Goal: Obtain resource: Obtain resource

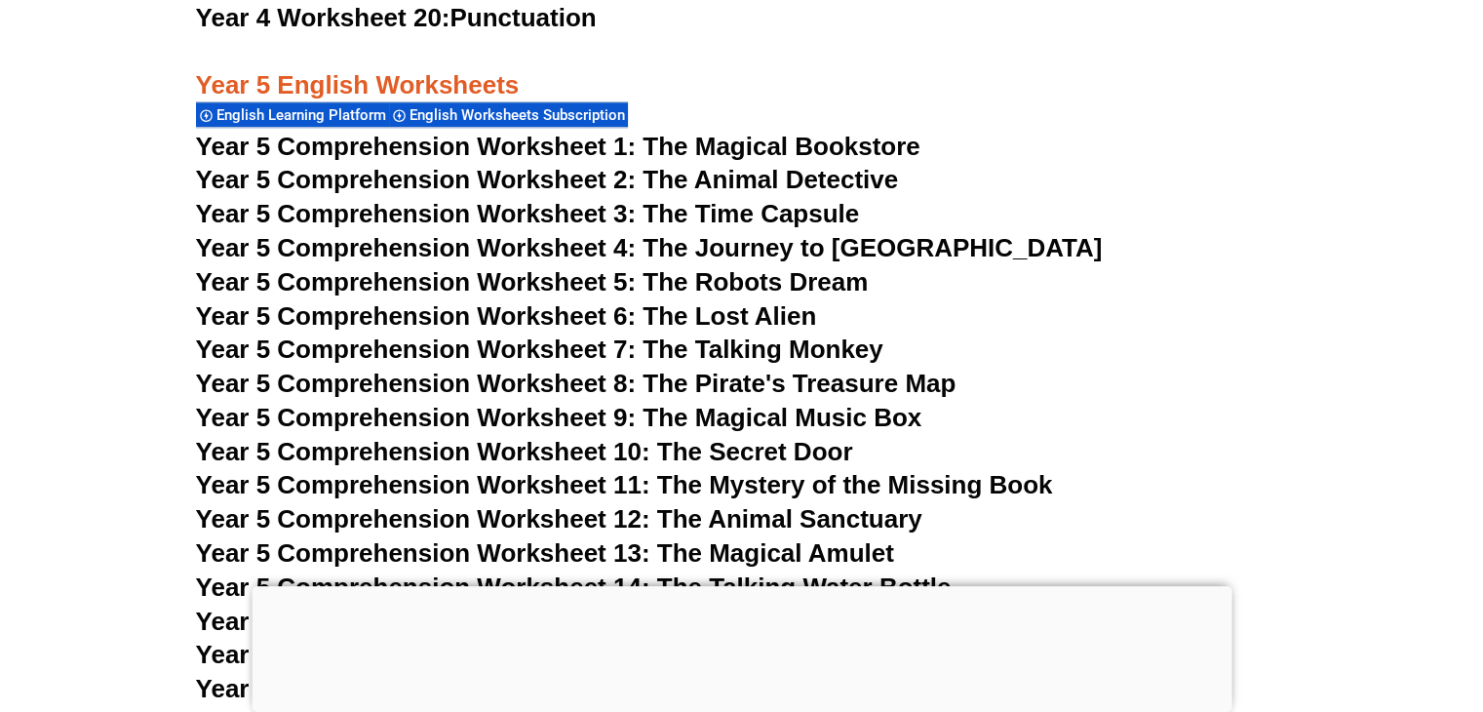
scroll to position [9308, 0]
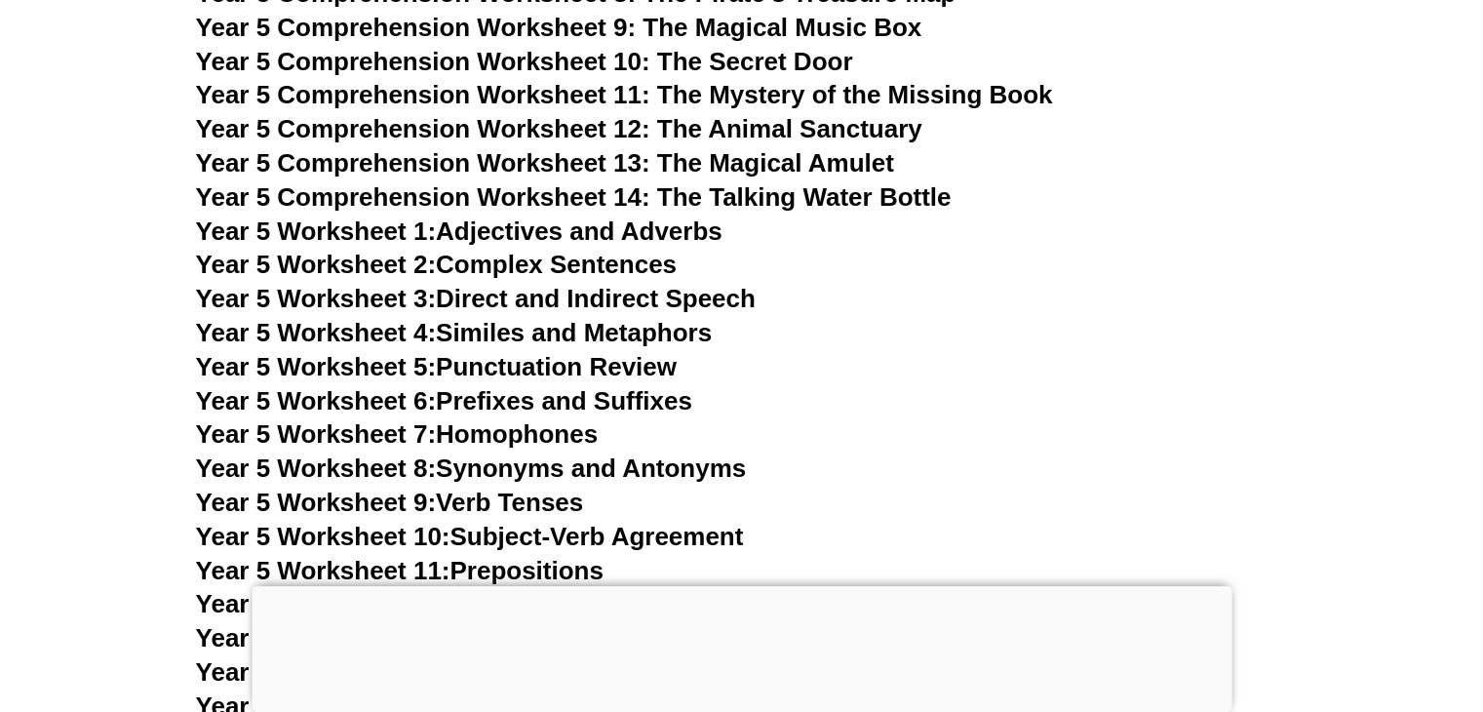
click at [394, 329] on span "Year 5 Worksheet 4:" at bounding box center [316, 332] width 241 height 29
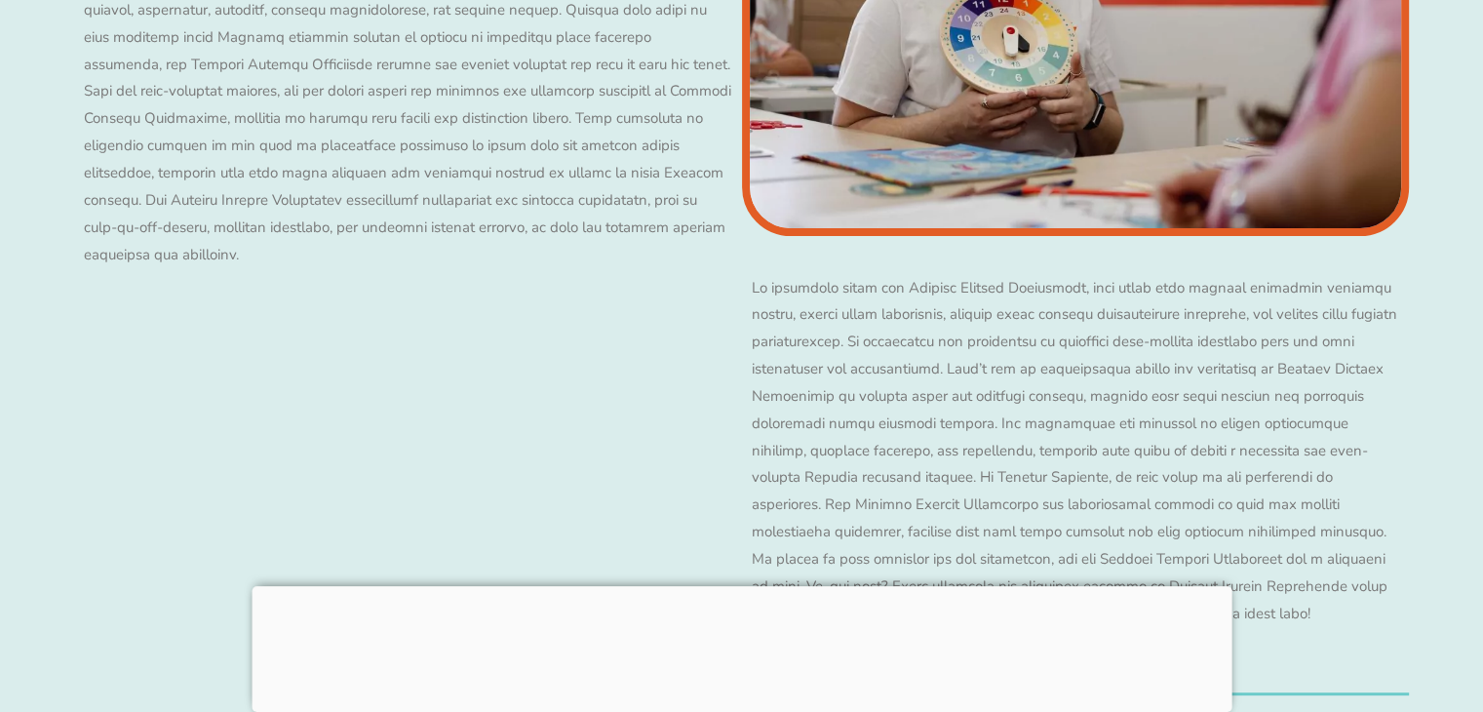
scroll to position [8040, 0]
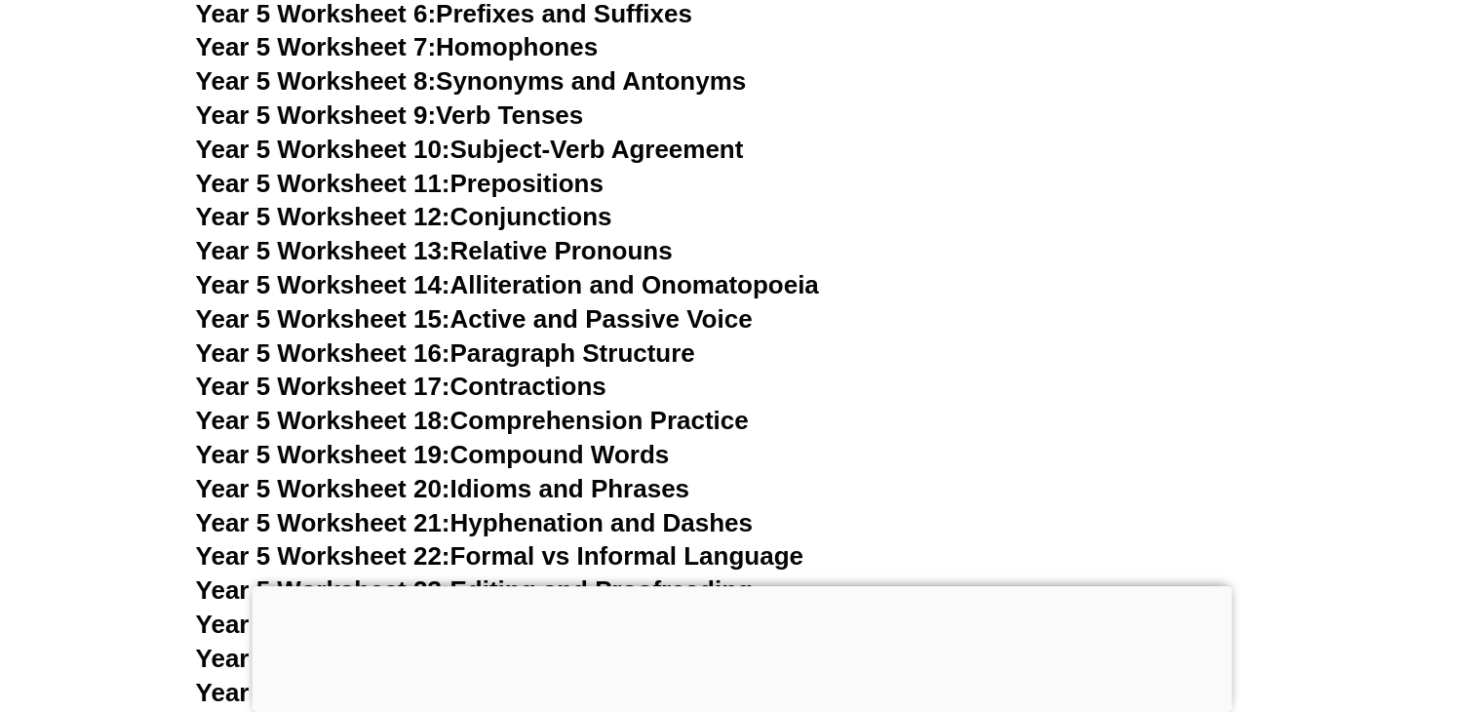
scroll to position [9698, 0]
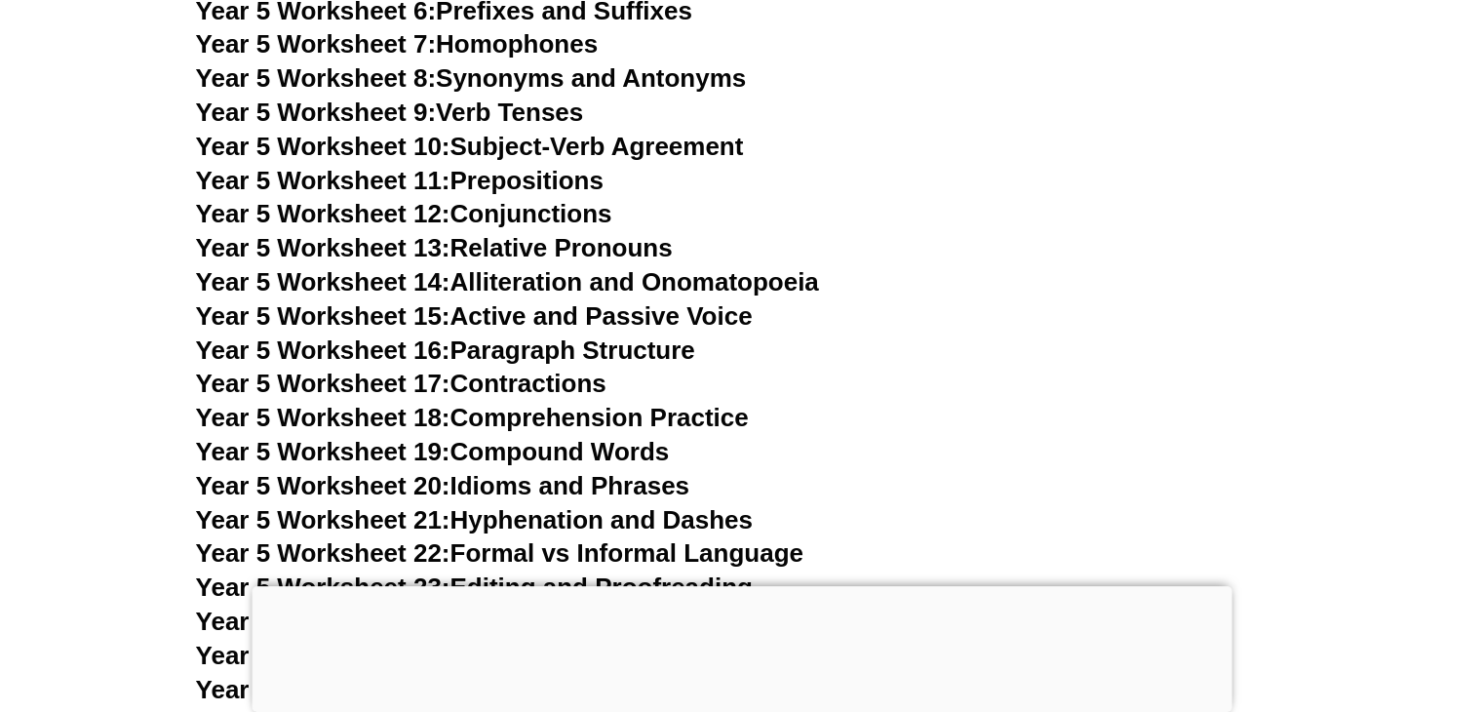
click at [550, 373] on link "Year 5 Worksheet 17: Contractions" at bounding box center [401, 383] width 411 height 29
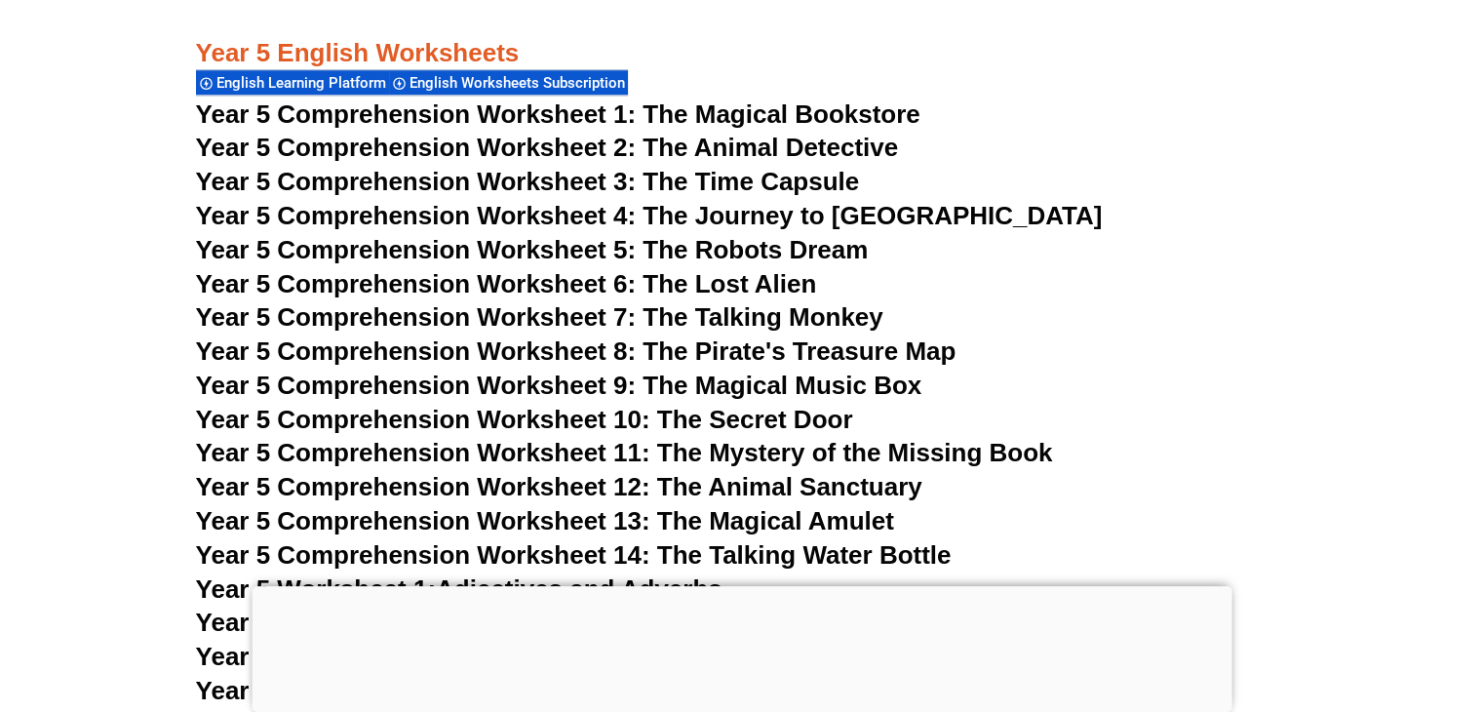
scroll to position [8918, 0]
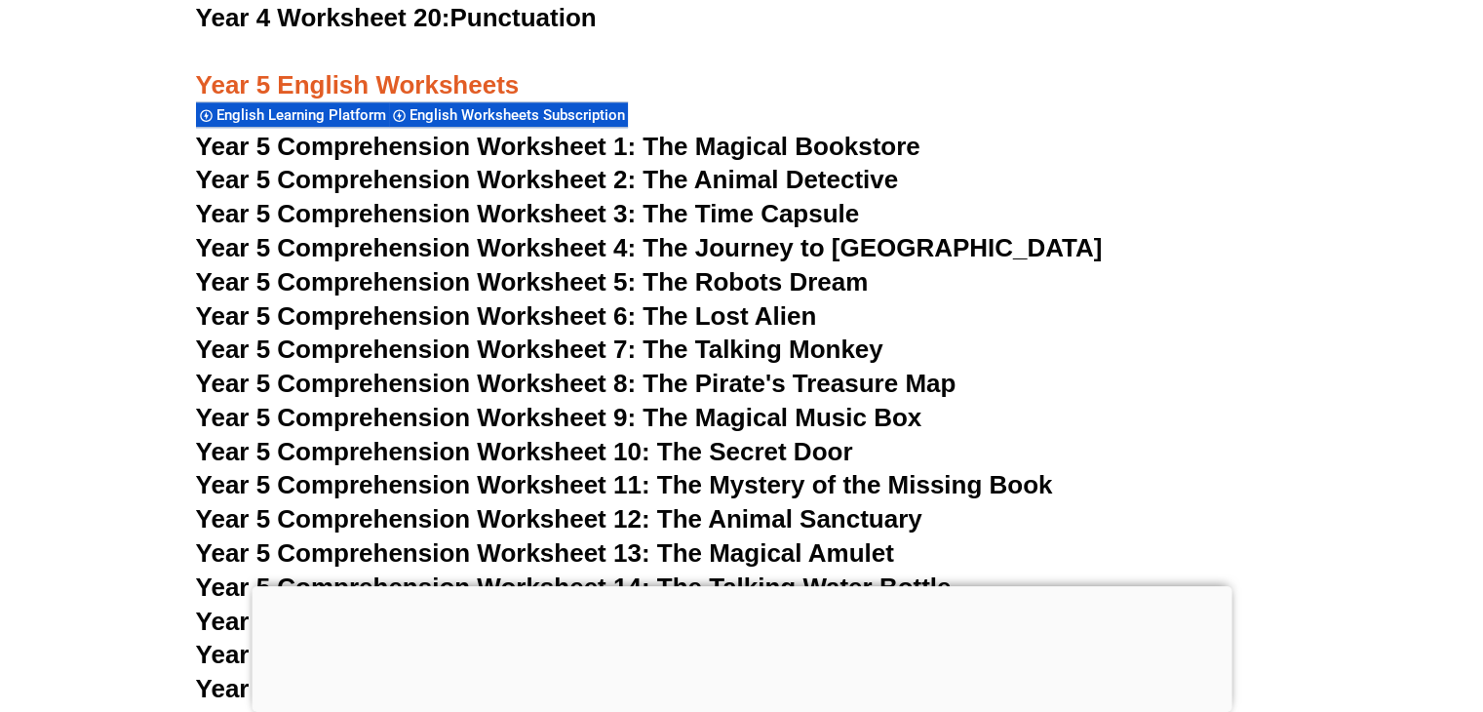
click at [764, 317] on span "Year 5 Comprehension Worksheet 6: The Lost Alien" at bounding box center [506, 315] width 621 height 29
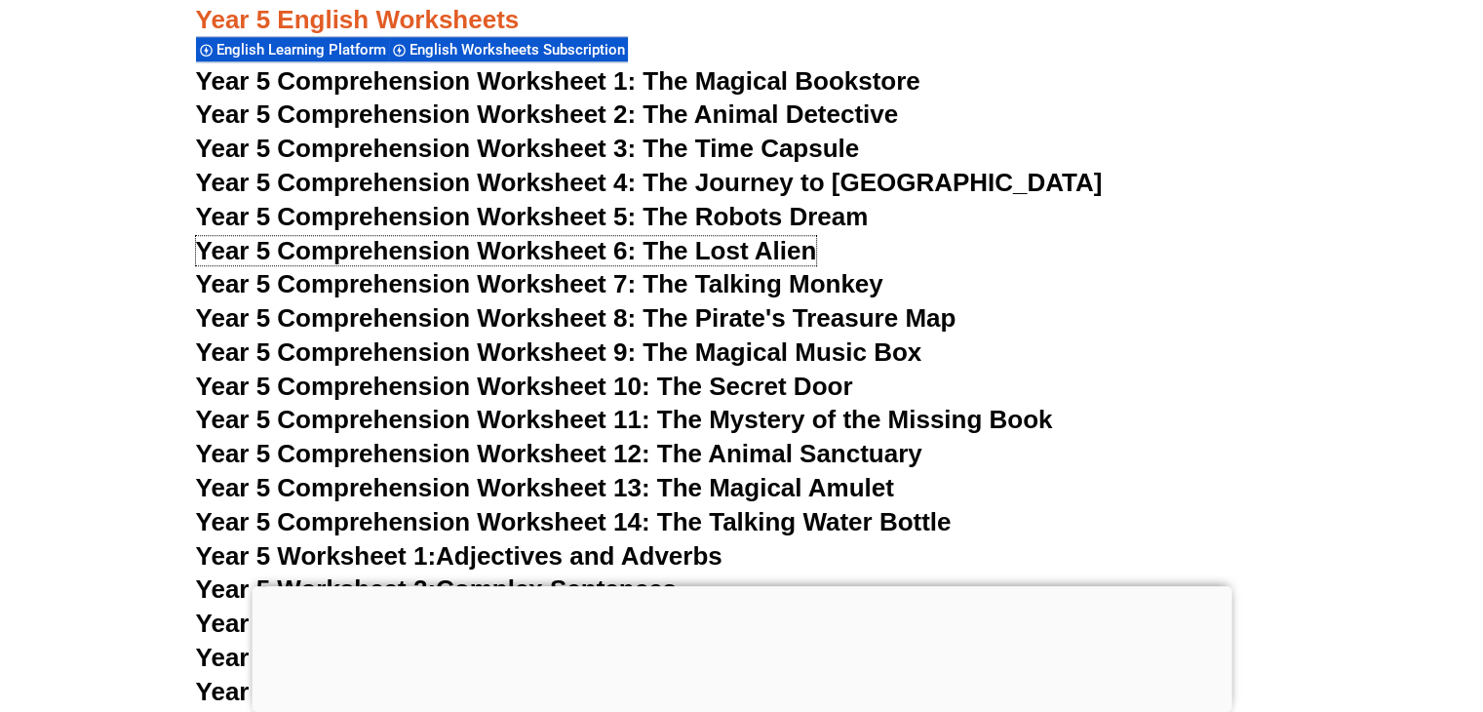
scroll to position [9211, 0]
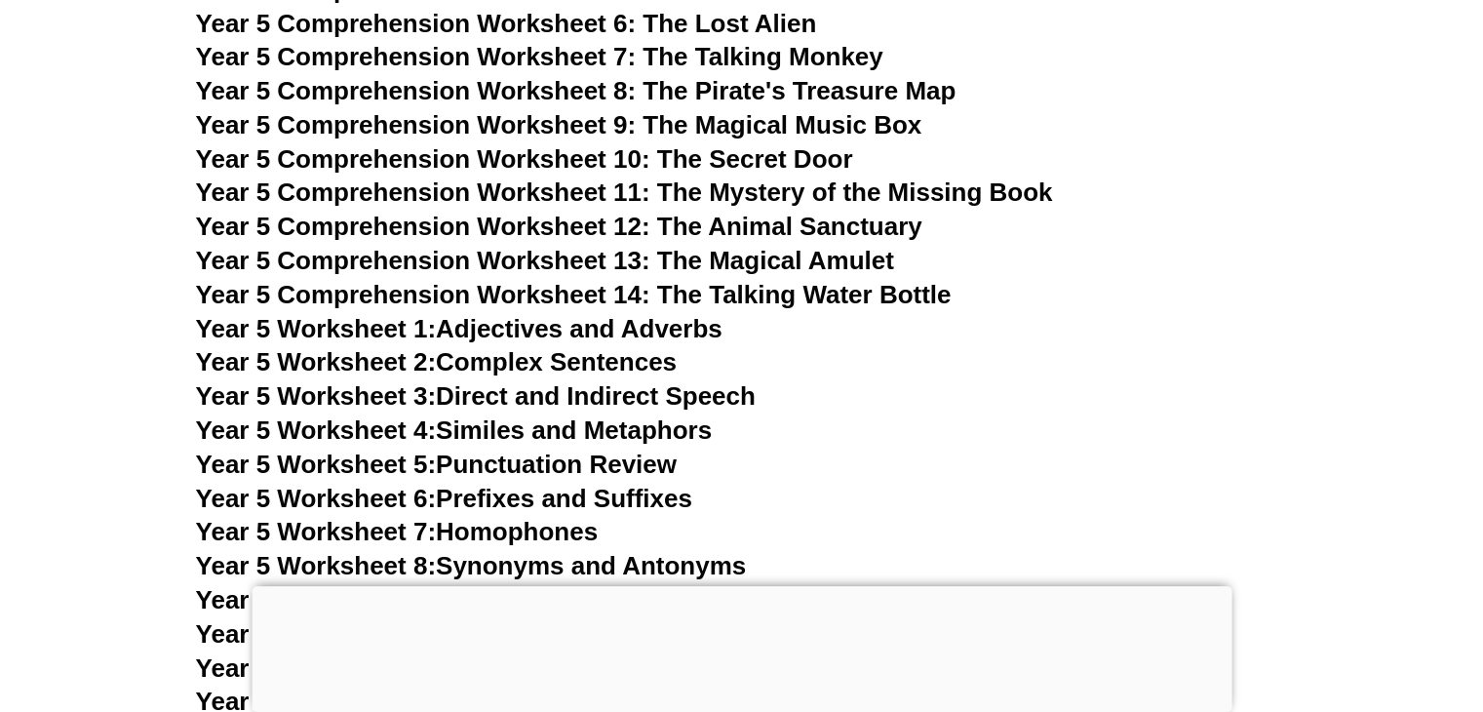
click at [641, 360] on link "Year 5 Worksheet 2: Complex Sentences" at bounding box center [436, 361] width 481 height 29
click at [617, 438] on link "Year 5 Worksheet 4: Similes and Metaphors" at bounding box center [454, 429] width 517 height 29
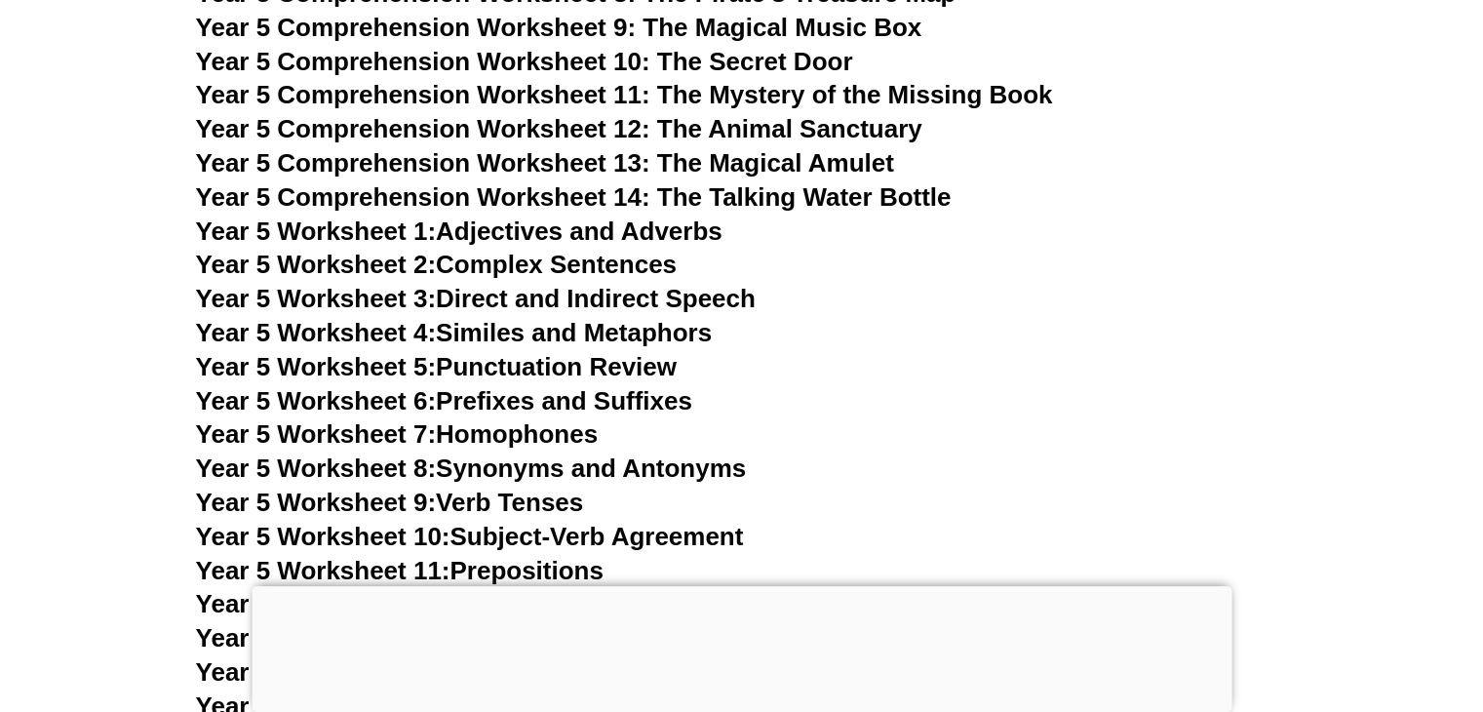
click at [614, 369] on link "Year 5 Worksheet 5: Punctuation Review" at bounding box center [436, 366] width 481 height 29
click at [637, 399] on link "Year 5 Worksheet 6: Prefixes and Suffixes" at bounding box center [444, 400] width 496 height 29
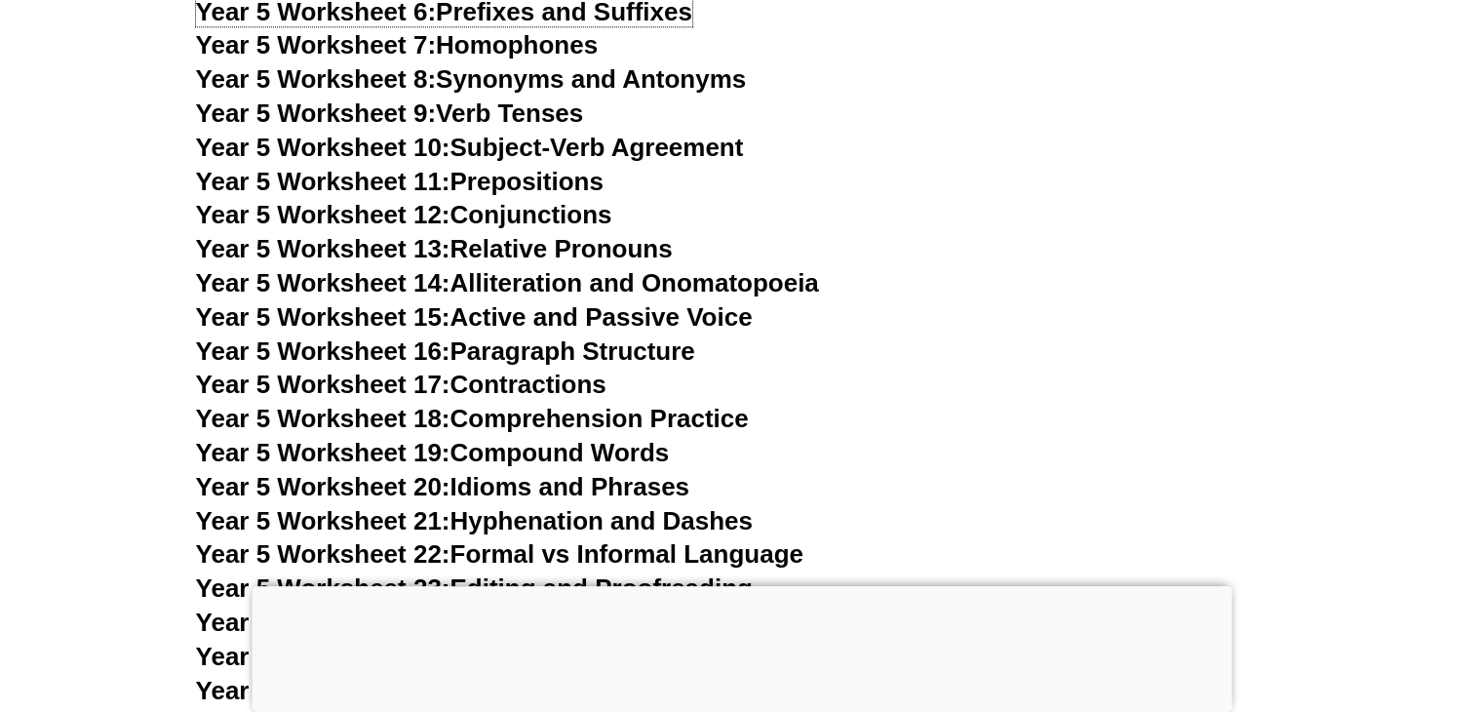
scroll to position [9698, 0]
click at [582, 346] on link "Year 5 Worksheet 16: Paragraph Structure" at bounding box center [445, 349] width 499 height 29
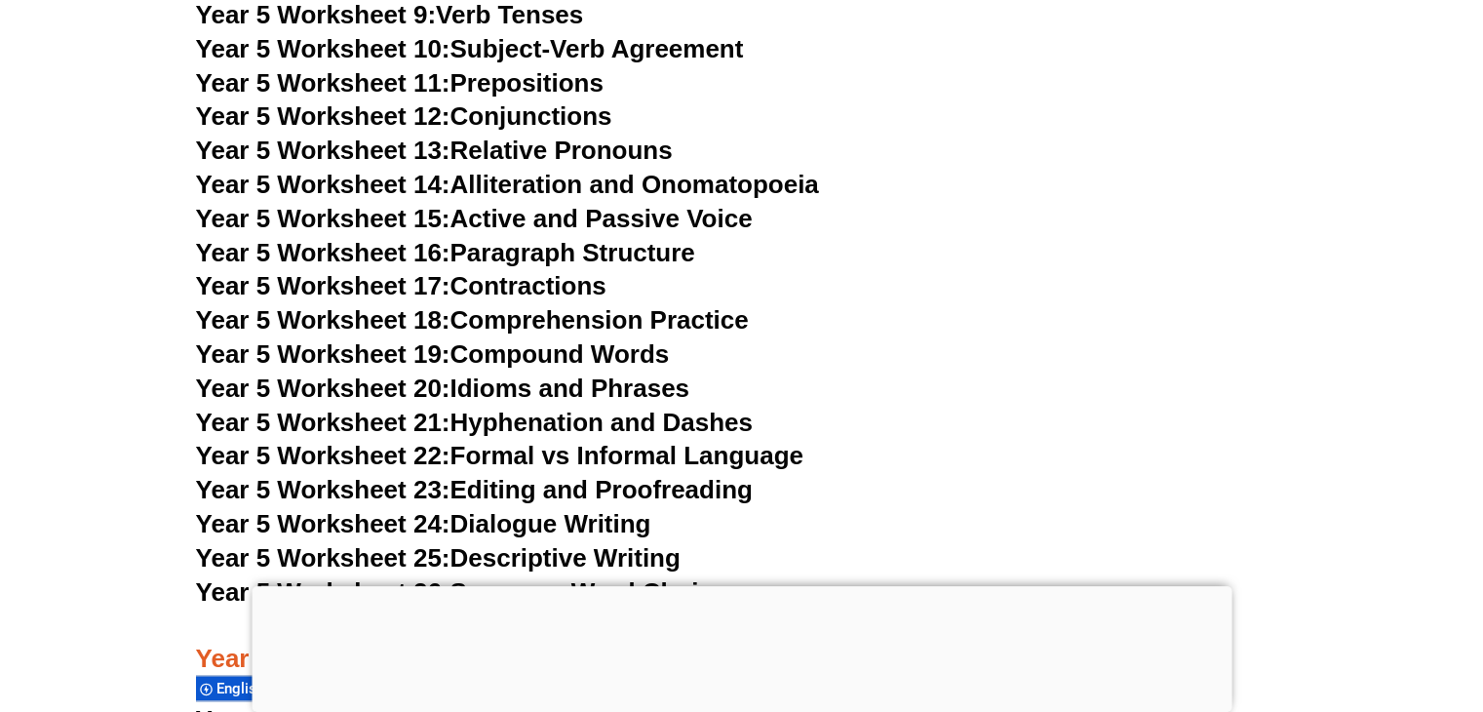
click at [620, 356] on link "Year 5 Worksheet 19: Compound Words" at bounding box center [433, 353] width 474 height 29
drag, startPoint x: 649, startPoint y: 418, endPoint x: 706, endPoint y: 407, distance: 58.7
click at [649, 418] on link "Year 5 Worksheet 21: Hyphenation and Dashes" at bounding box center [474, 422] width 557 height 29
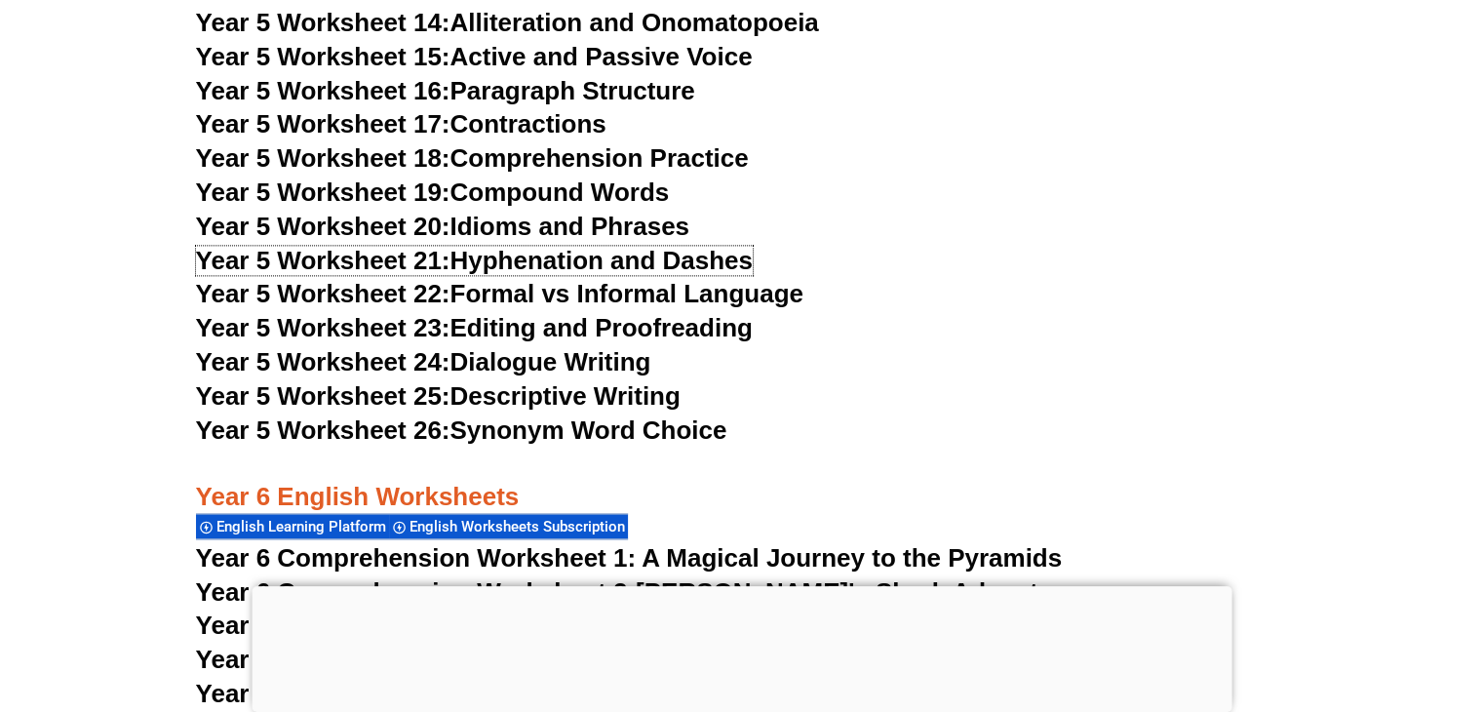
scroll to position [9991, 0]
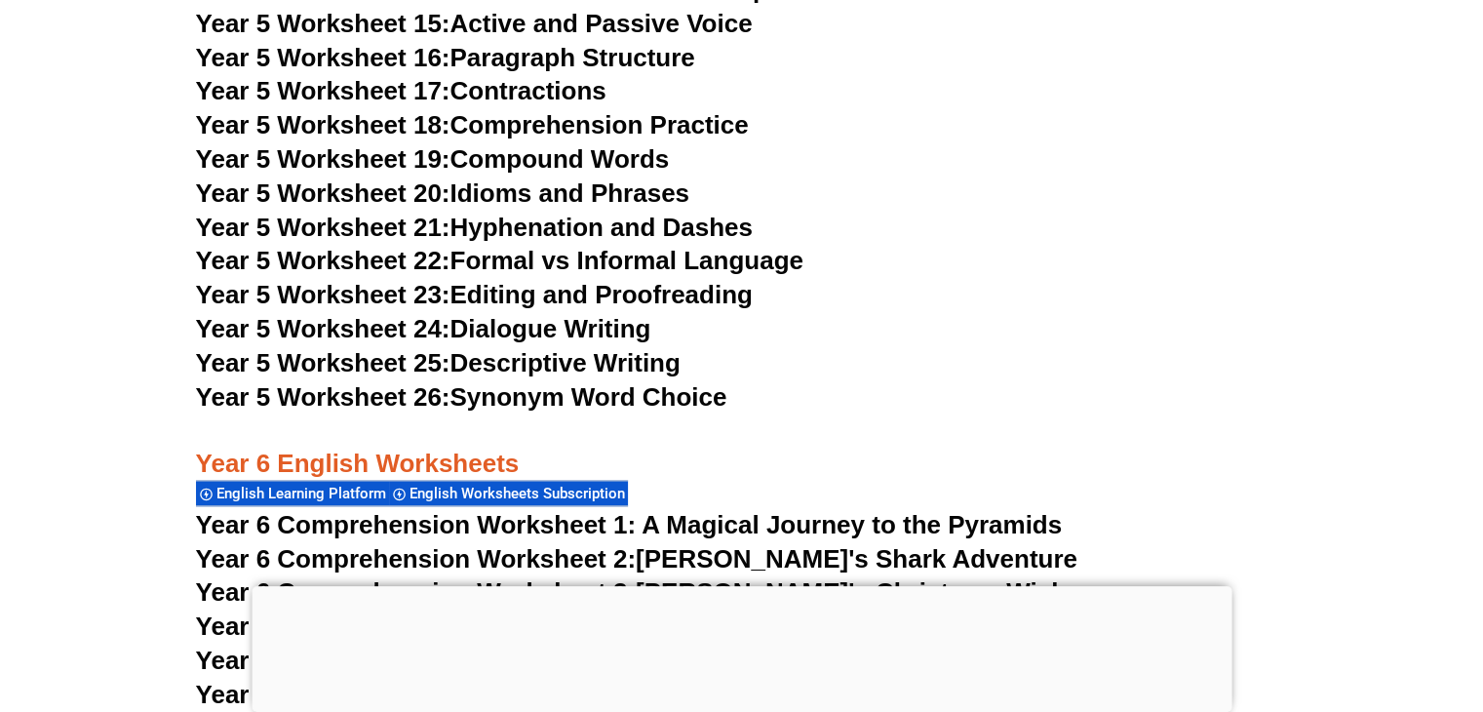
click at [743, 261] on link "Year 5 Worksheet 22: Formal vs Informal Language" at bounding box center [500, 260] width 608 height 29
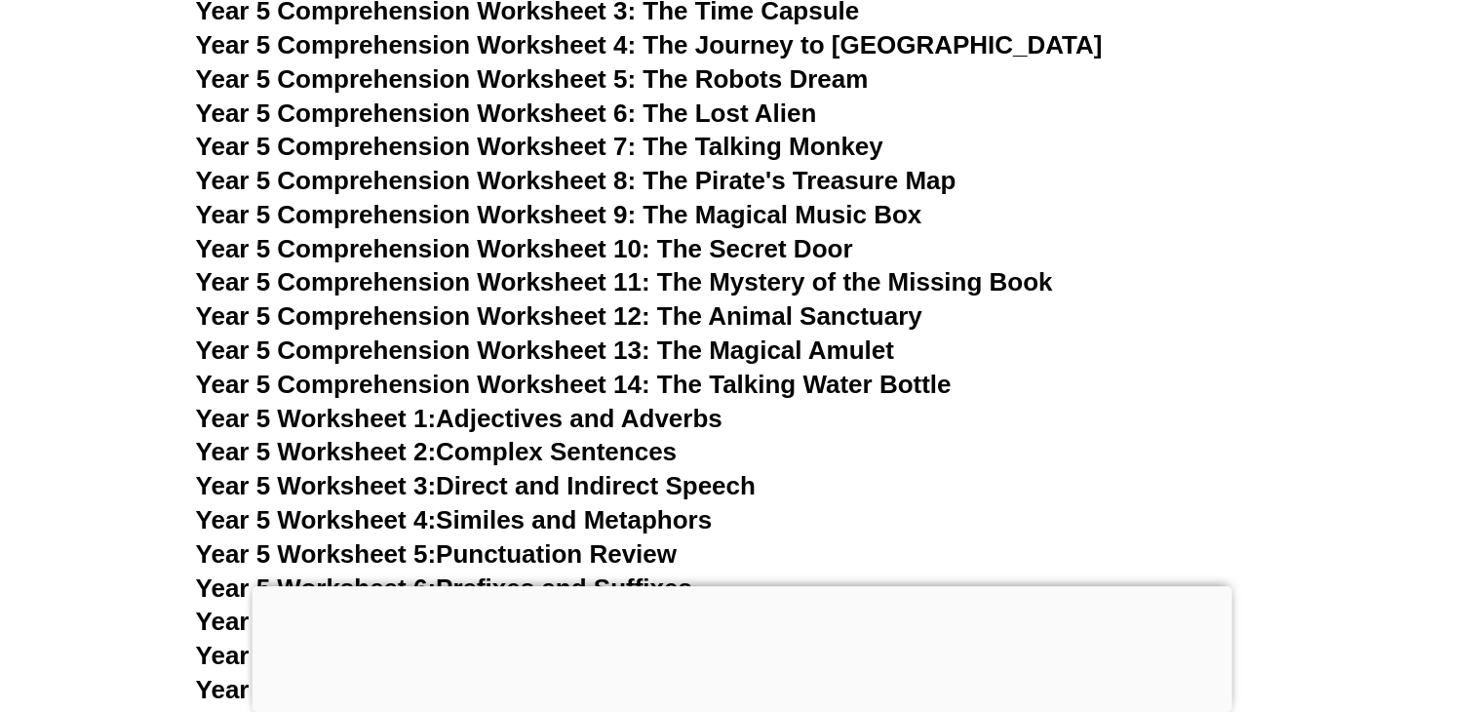
scroll to position [9015, 0]
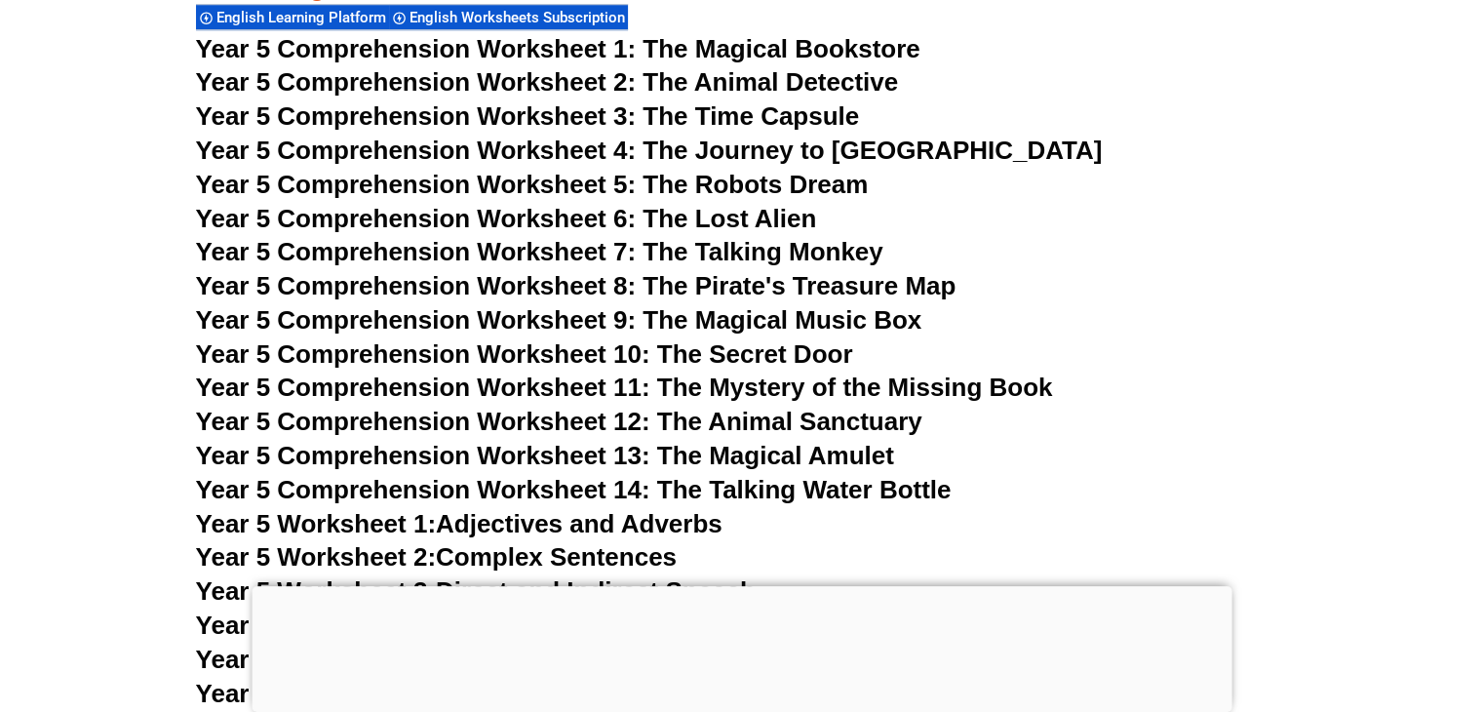
click at [825, 291] on span "Year 5 Comprehension Worksheet 8: The Pirate's Treasure Map" at bounding box center [576, 285] width 761 height 29
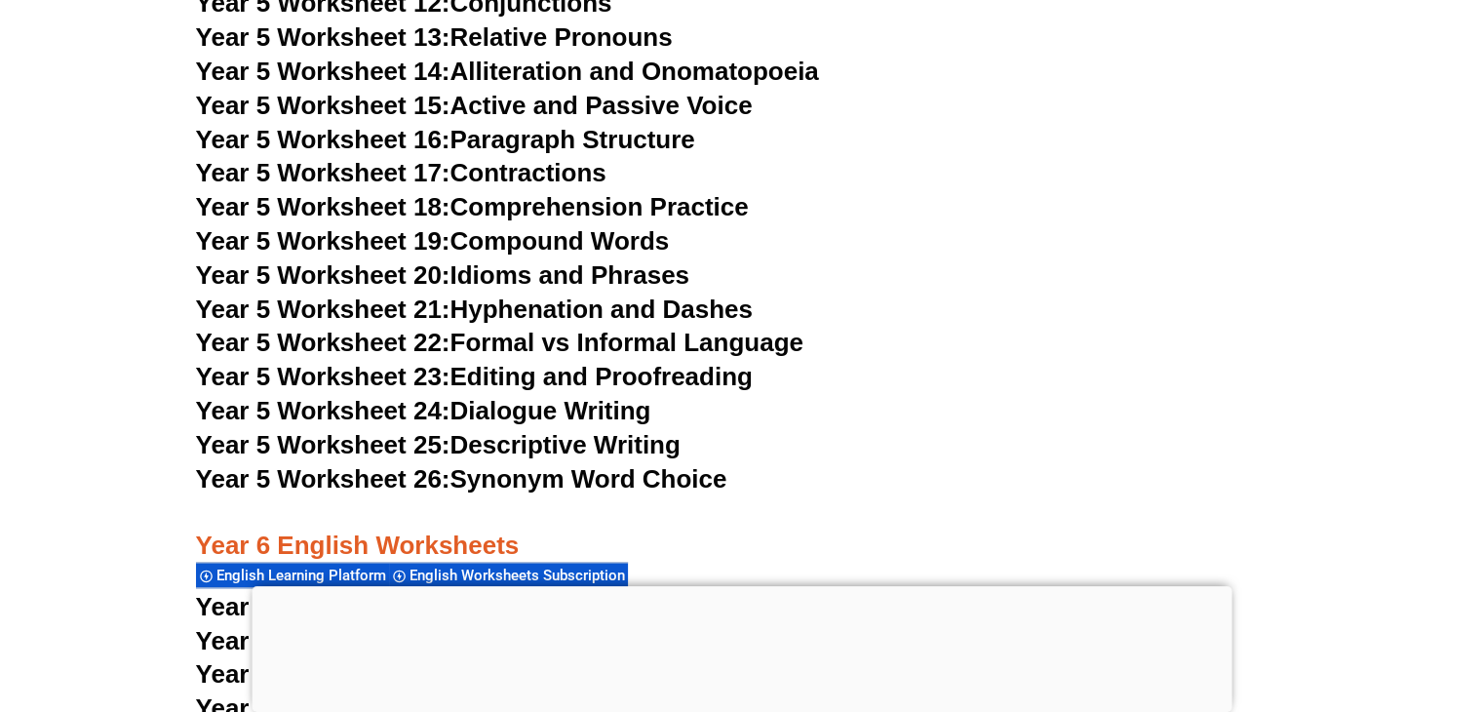
scroll to position [9991, 0]
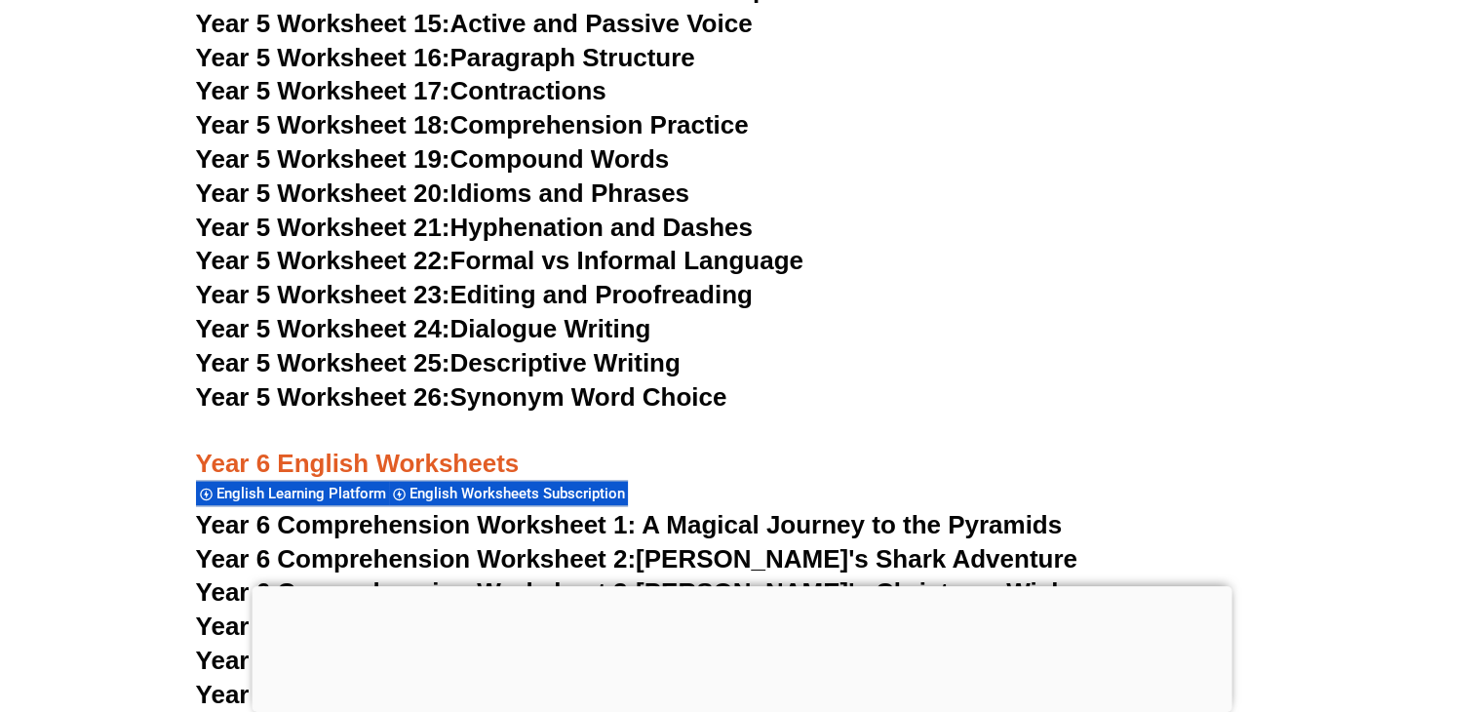
click at [566, 71] on link "Year 5 Worksheet 16: Paragraph Structure" at bounding box center [445, 57] width 499 height 29
